Goal: Find specific page/section: Find specific page/section

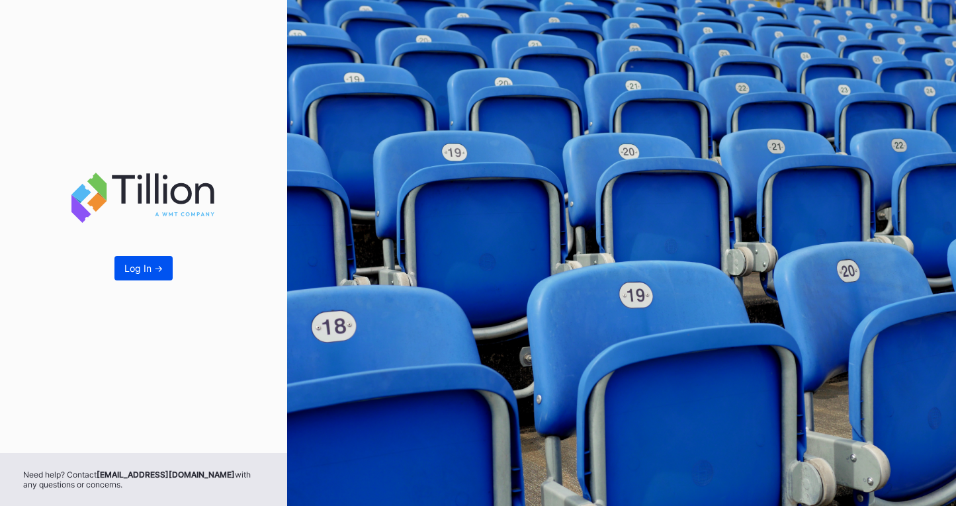
click at [160, 271] on div "Log In ->" at bounding box center [143, 268] width 38 height 11
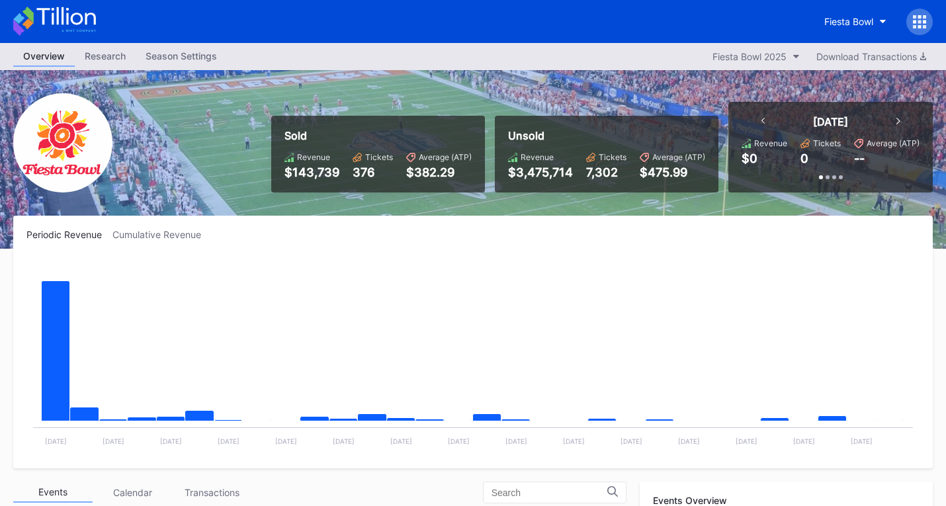
click at [61, 19] on icon at bounding box center [54, 21] width 83 height 29
